Goal: Information Seeking & Learning: Find contact information

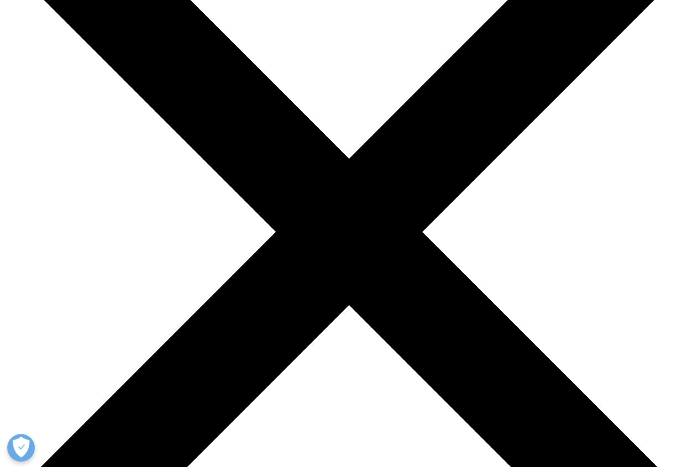
scroll to position [257, 0]
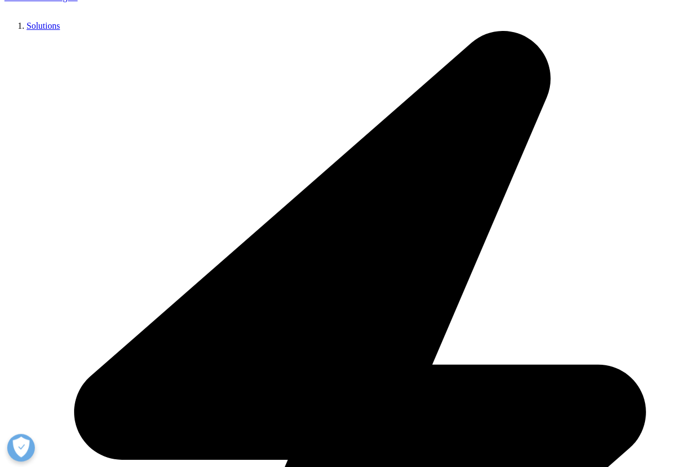
drag, startPoint x: 98, startPoint y: 181, endPoint x: 124, endPoint y: 182, distance: 26.0
drag, startPoint x: 316, startPoint y: 163, endPoint x: 346, endPoint y: 166, distance: 30.0
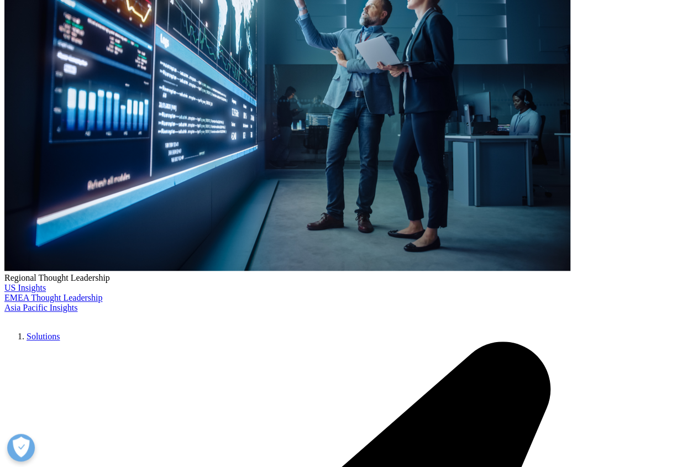
drag, startPoint x: 529, startPoint y: 187, endPoint x: 534, endPoint y: 183, distance: 7.1
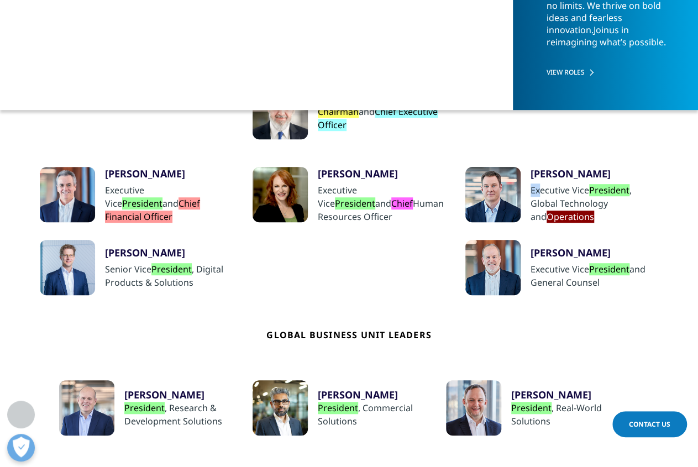
click at [539, 188] on div "Jim Berkshire Executive Vice President , Global Technology and Operations" at bounding box center [561, 195] width 193 height 56
drag, startPoint x: 529, startPoint y: 173, endPoint x: 545, endPoint y: 172, distance: 16.0
click at [545, 172] on div "Jim Berkshire Executive Vice President , Global Technology and Operations" at bounding box center [561, 195] width 193 height 56
copy div "Jim"
click at [605, 169] on div "Jim Berkshire" at bounding box center [594, 173] width 128 height 13
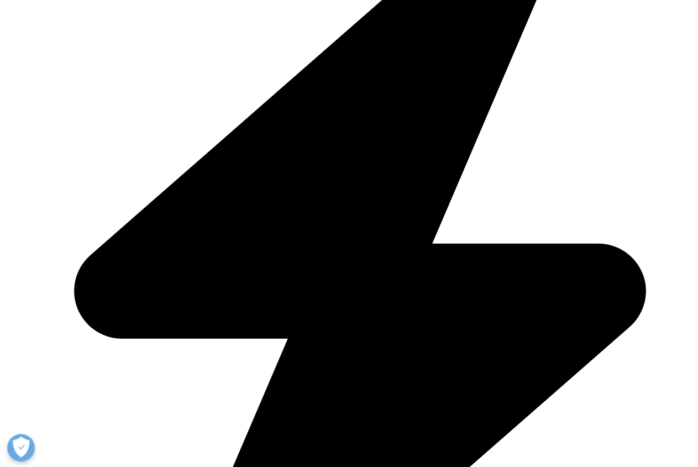
scroll to position [257, 0]
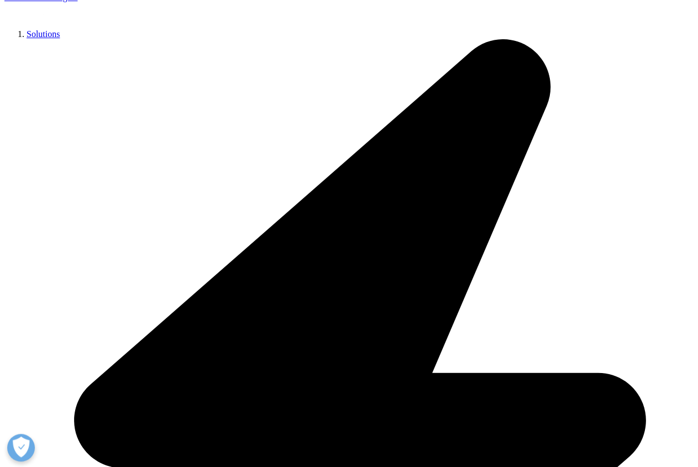
drag, startPoint x: 118, startPoint y: 252, endPoint x: 117, endPoint y: 258, distance: 6.1
copy div "Bernd"
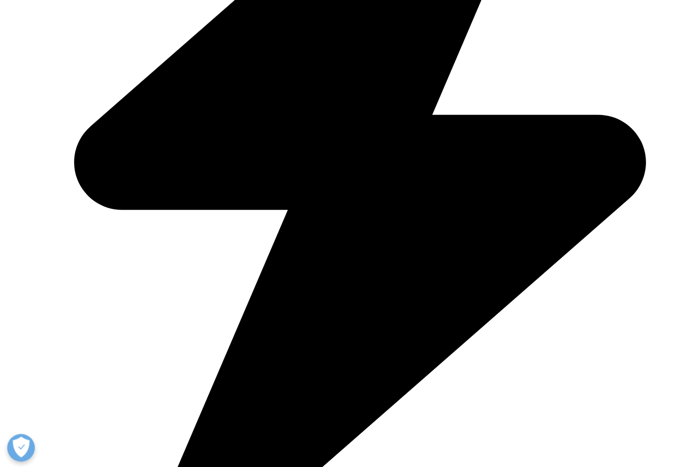
drag, startPoint x: 600, startPoint y: 377, endPoint x: 598, endPoint y: 371, distance: 6.3
drag, startPoint x: 587, startPoint y: 332, endPoint x: 432, endPoint y: 206, distance: 200.0
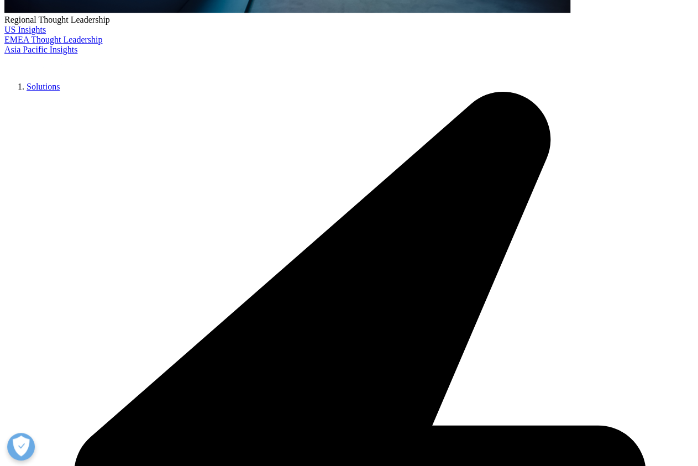
drag, startPoint x: 481, startPoint y: 397, endPoint x: 471, endPoint y: 379, distance: 20.5
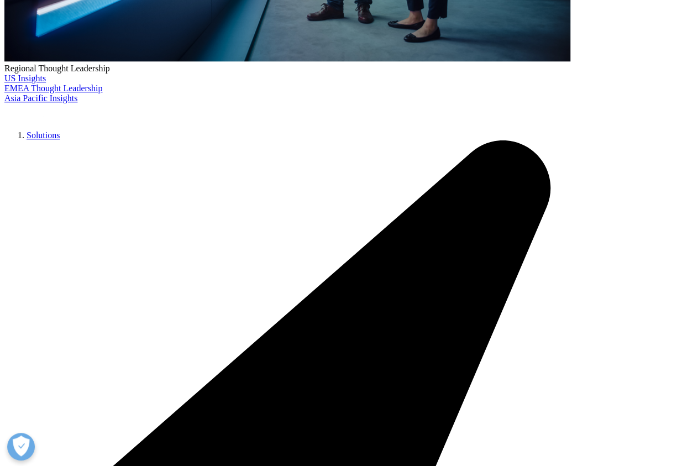
drag, startPoint x: 443, startPoint y: -6, endPoint x: 444, endPoint y: 32, distance: 38.1
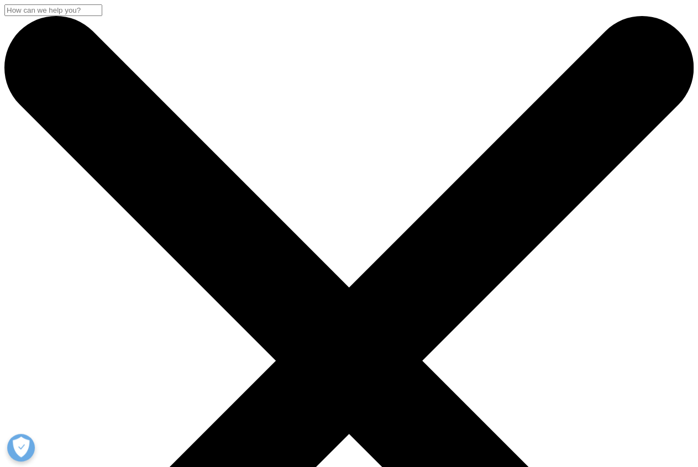
drag, startPoint x: 275, startPoint y: 290, endPoint x: 282, endPoint y: 288, distance: 7.5
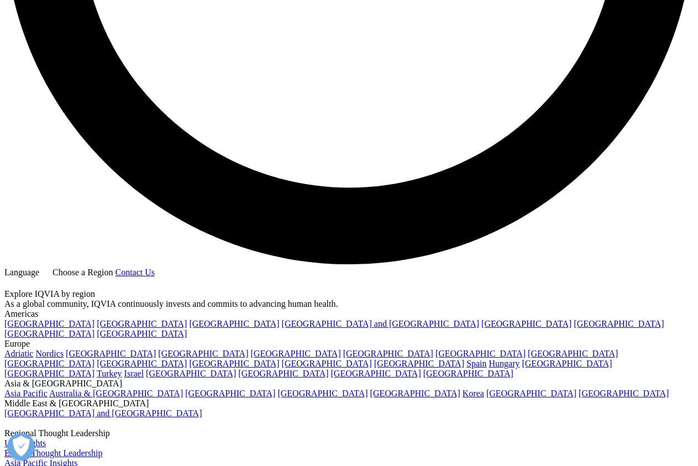
scroll to position [1833, 0]
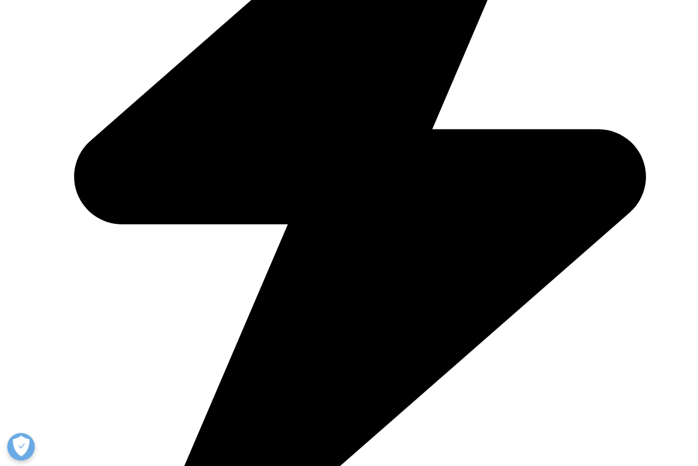
scroll to position [516, 0]
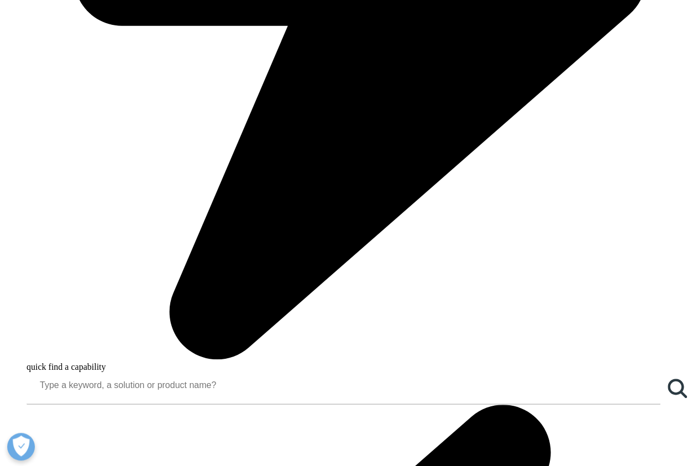
scroll to position [774, 0]
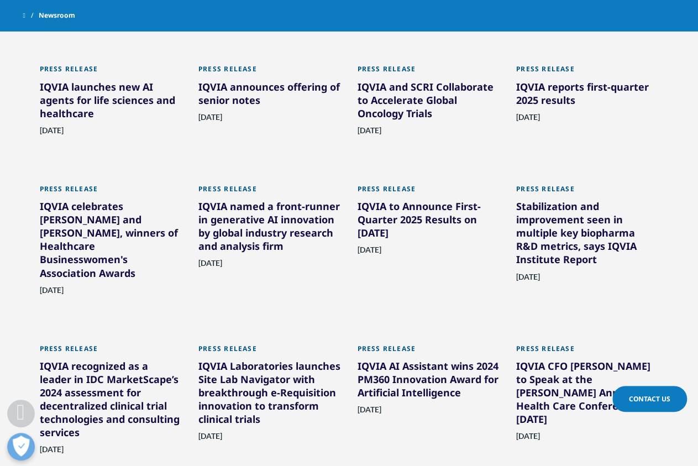
click at [674, 186] on div "Type Loading Clear Or/And Operator Toggle Press Release 321 Toggle Location Loa…" at bounding box center [349, 354] width 652 height 1050
